Goal: Task Accomplishment & Management: Manage account settings

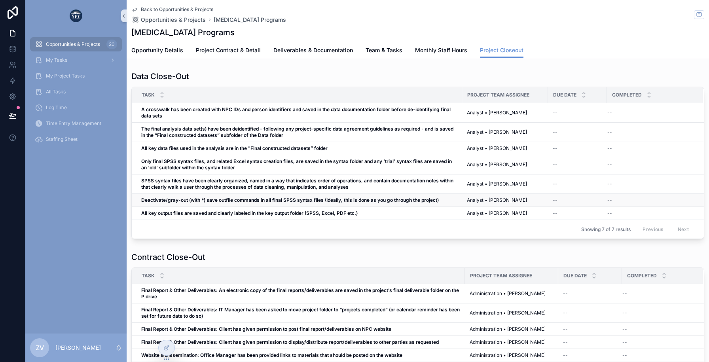
scroll to position [247, 0]
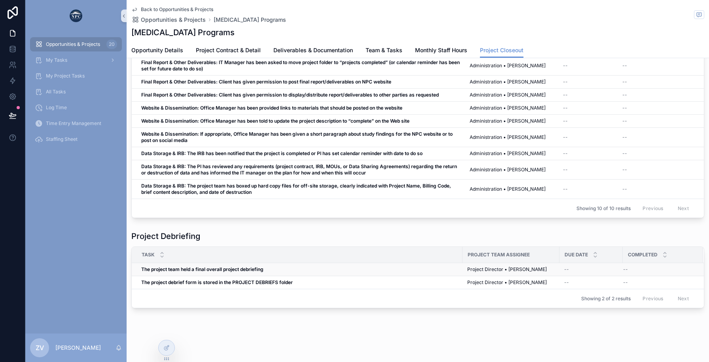
click at [577, 274] on td "--" at bounding box center [590, 269] width 63 height 13
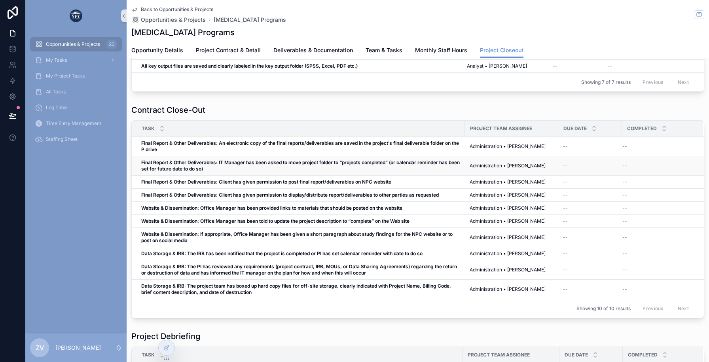
scroll to position [0, 0]
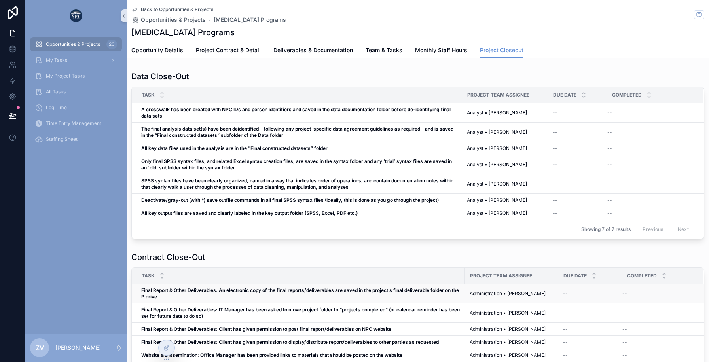
click at [388, 297] on span "Final Report & Other Deliverables: An electronic copy of the final reports/deli…" at bounding box center [300, 293] width 319 height 13
click at [168, 347] on icon at bounding box center [166, 348] width 6 height 6
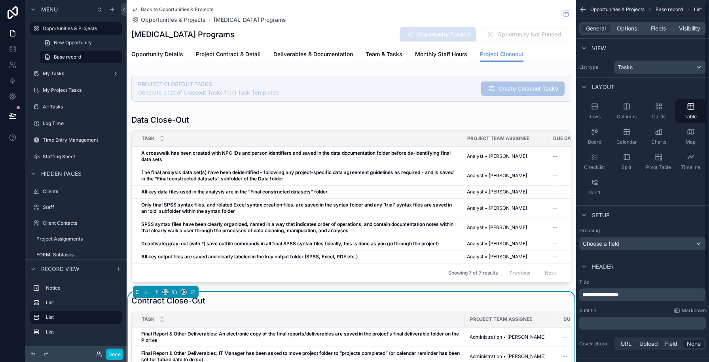
scroll to position [73, 0]
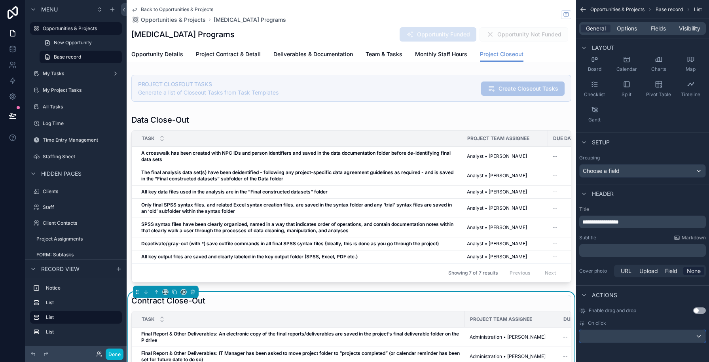
click at [616, 336] on div "scrollable content" at bounding box center [642, 336] width 126 height 13
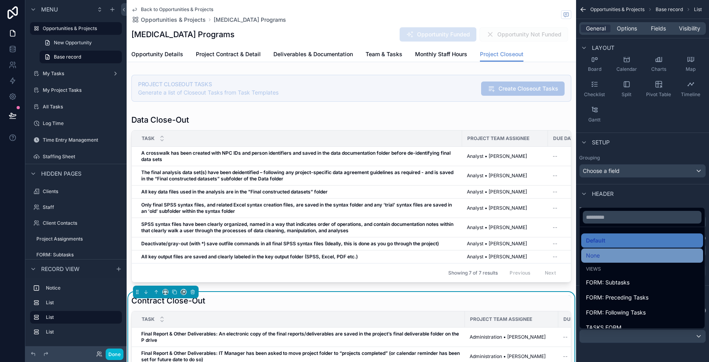
click at [608, 254] on div "None" at bounding box center [642, 255] width 112 height 9
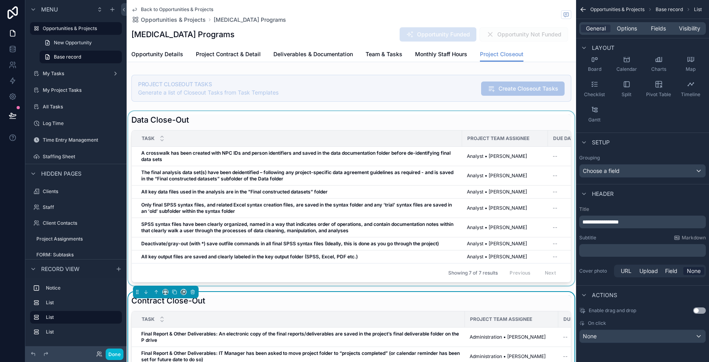
click at [386, 203] on div "scrollable content" at bounding box center [351, 198] width 449 height 174
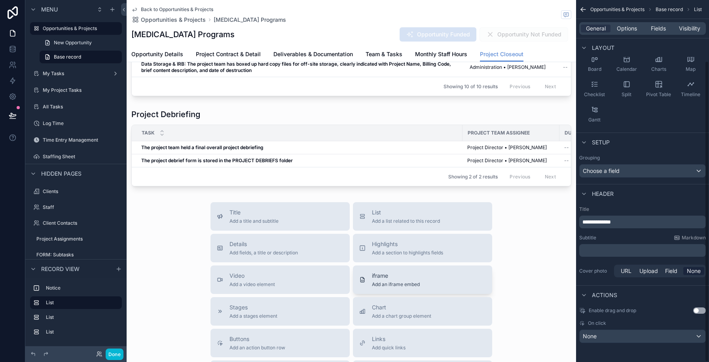
scroll to position [444, 0]
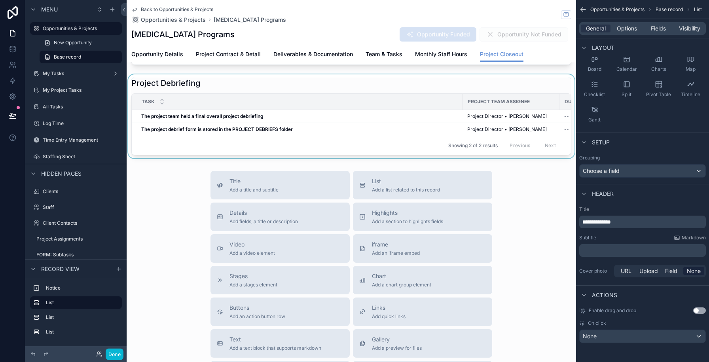
click at [434, 139] on div "Showing 2 of 2 results Previous Next" at bounding box center [351, 145] width 439 height 19
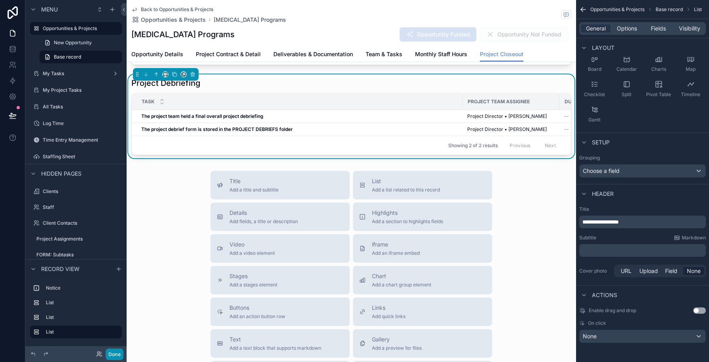
click at [121, 351] on button "Done" at bounding box center [115, 353] width 18 height 11
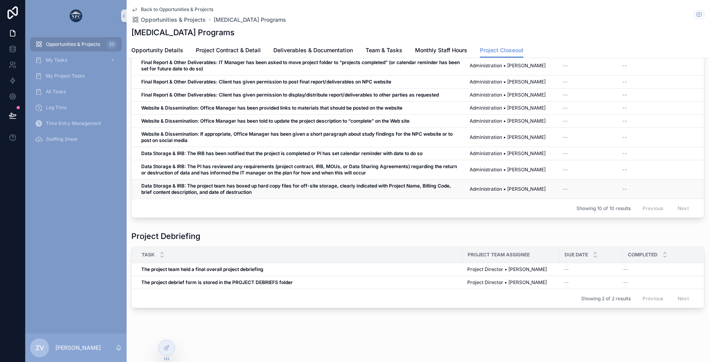
scroll to position [0, 0]
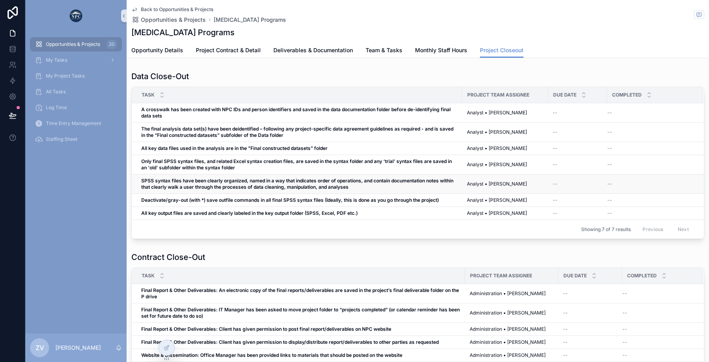
click at [353, 190] on td "SPSS syntax files have been clearly organized, named in a way that indicates or…" at bounding box center [297, 183] width 330 height 19
click at [382, 48] on span "Team & Tasks" at bounding box center [383, 50] width 37 height 8
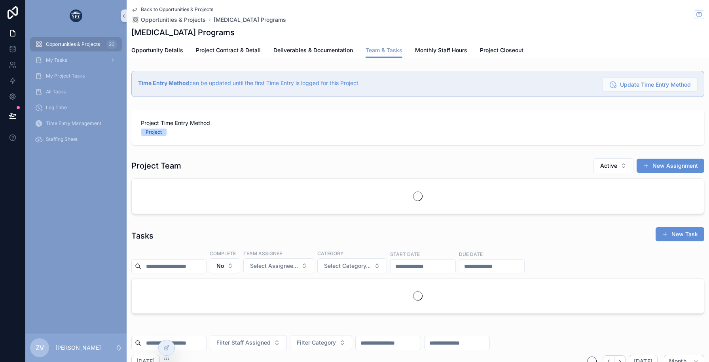
scroll to position [0, 513]
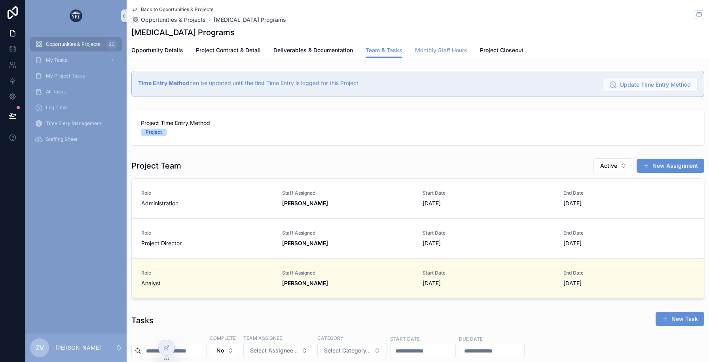
click at [452, 47] on span "Monthly Staff Hours" at bounding box center [441, 50] width 52 height 8
